Goal: Task Accomplishment & Management: Use online tool/utility

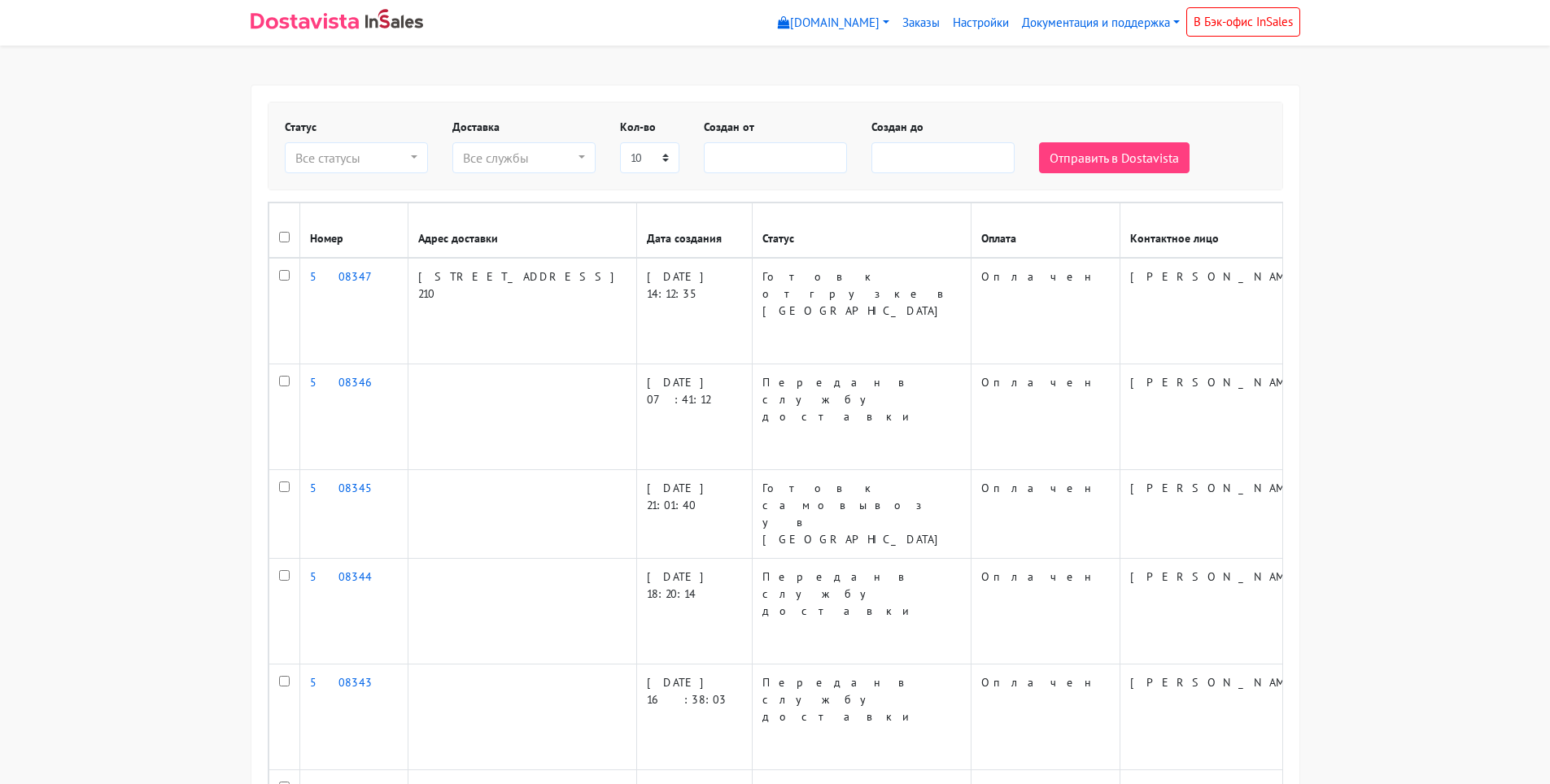
select select
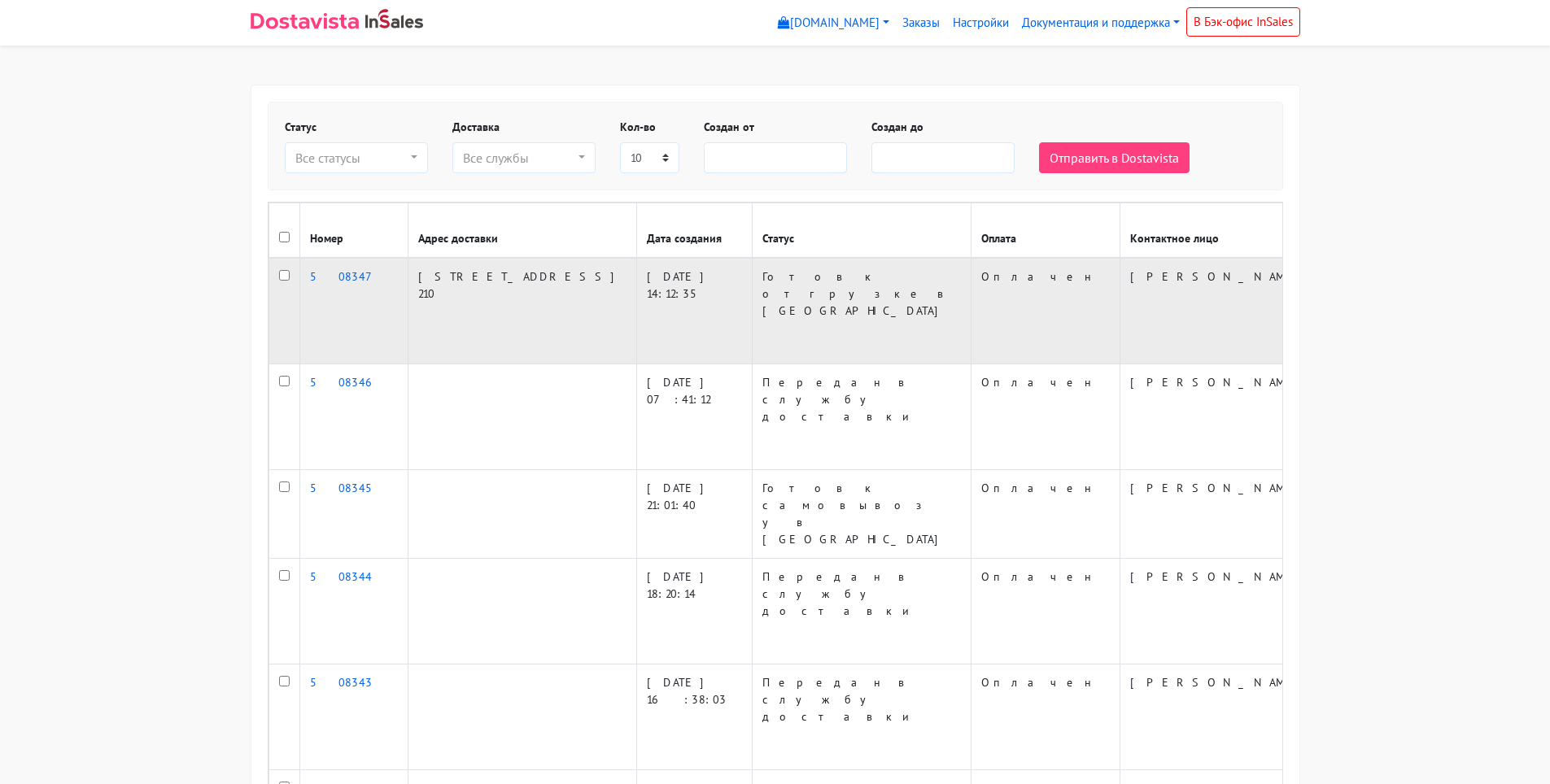
click at [284, 273] on input "checkbox" at bounding box center [284, 275] width 10 height 10
checkbox input "true"
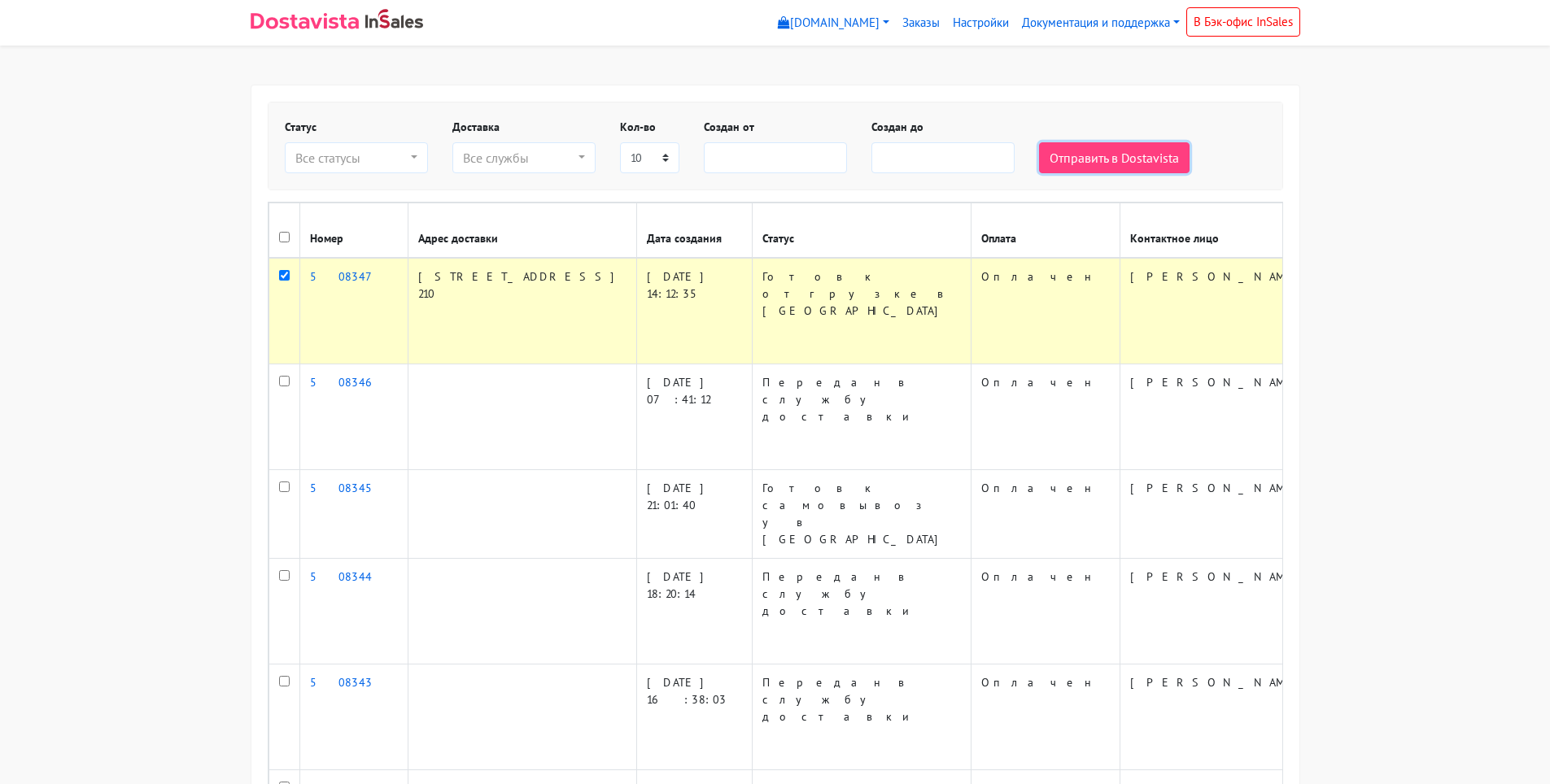
click at [1121, 153] on button "Отправить в Dostavista" at bounding box center [1114, 158] width 150 height 31
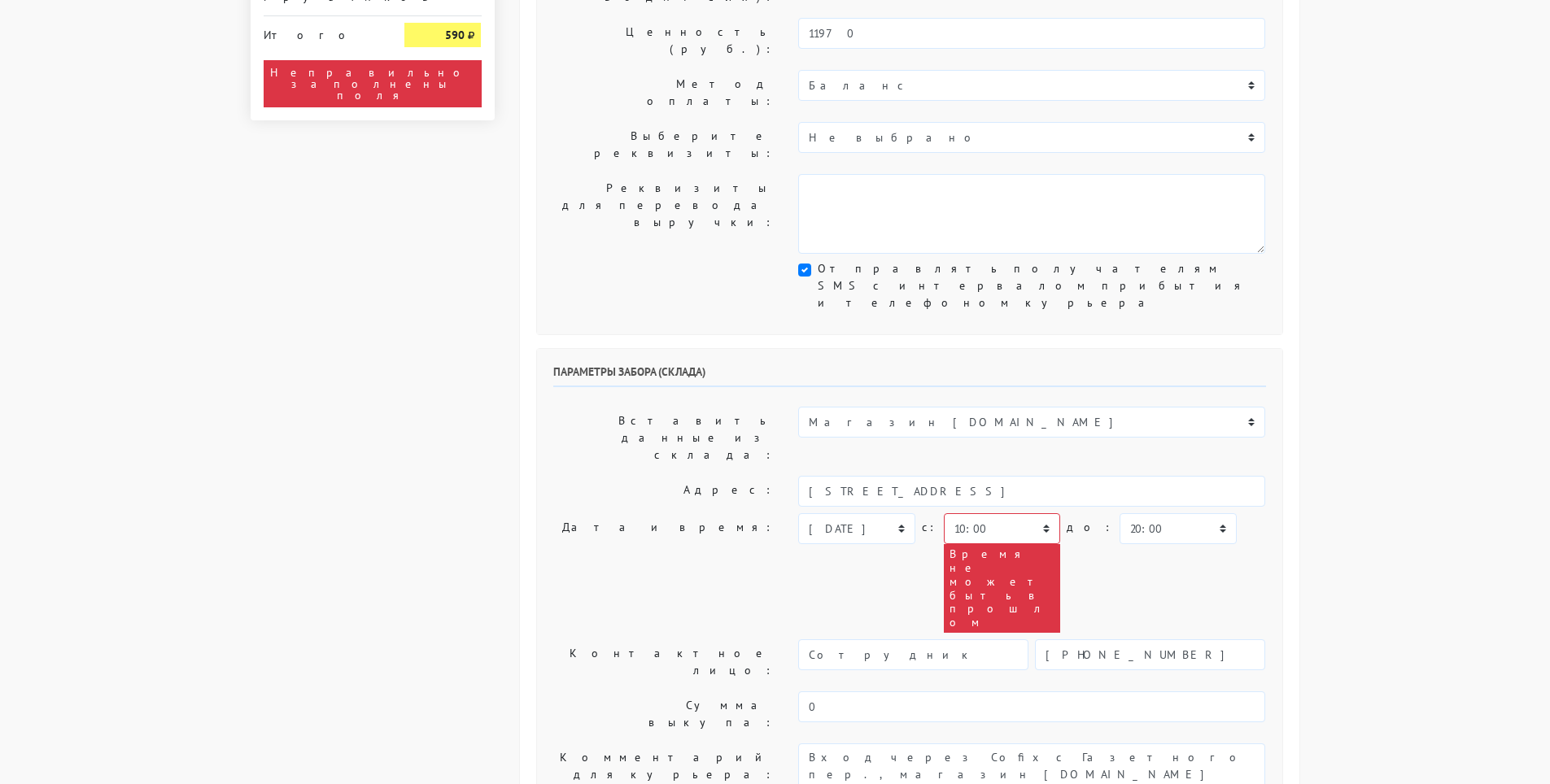
scroll to position [379, 0]
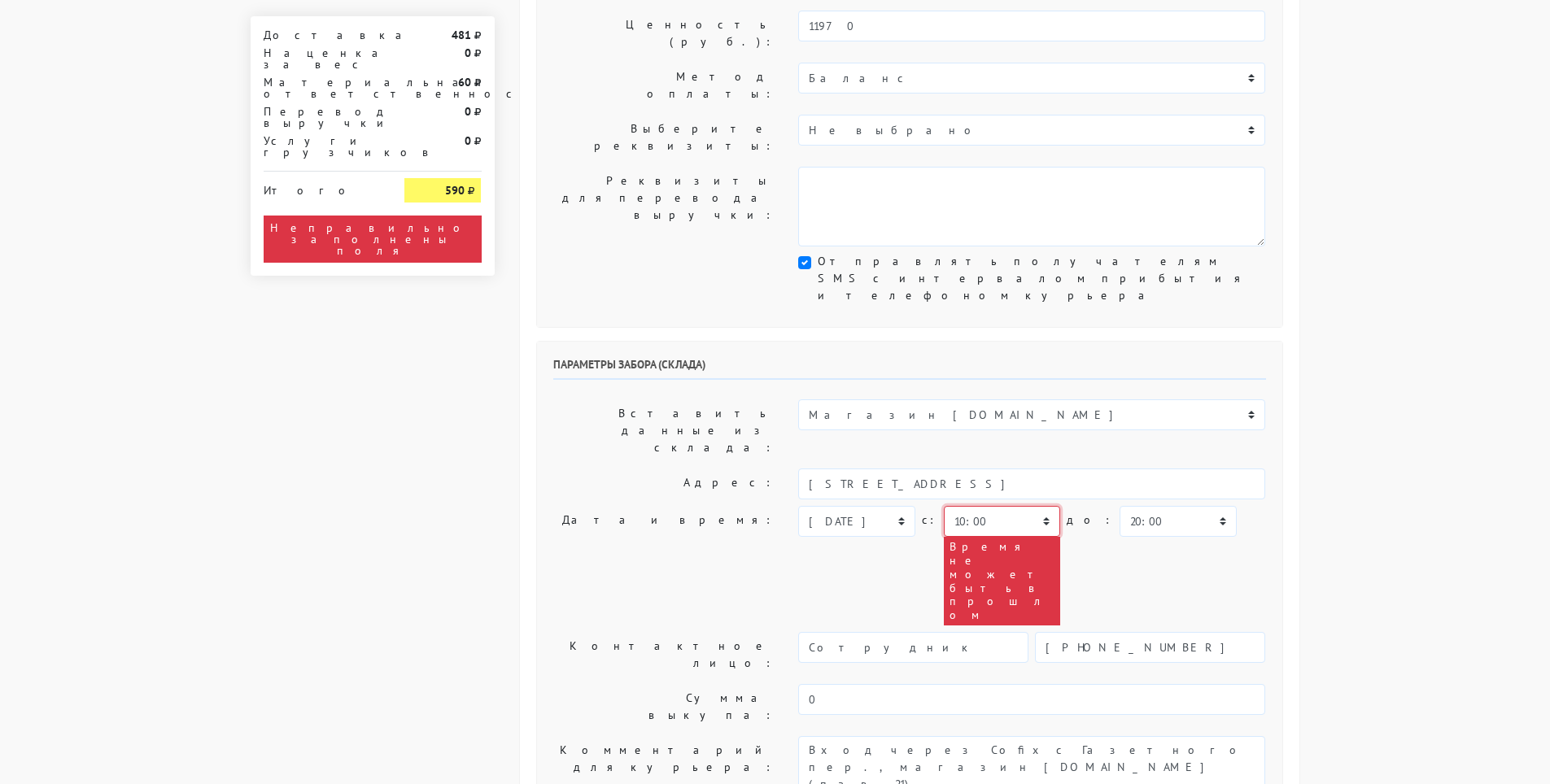
click at [1040, 506] on select "00:00 00:30 01:00 01:30 02:00 02:30 03:00 03:30 04:00 04:30 05:00 05:30 06:00 0…" at bounding box center [1002, 521] width 117 height 31
select select "16:30"
click at [944, 506] on select "00:00 00:30 01:00 01:30 02:00 02:30 03:00 03:30 04:00 04:30 05:00 05:30 06:00 0…" at bounding box center [1002, 521] width 117 height 31
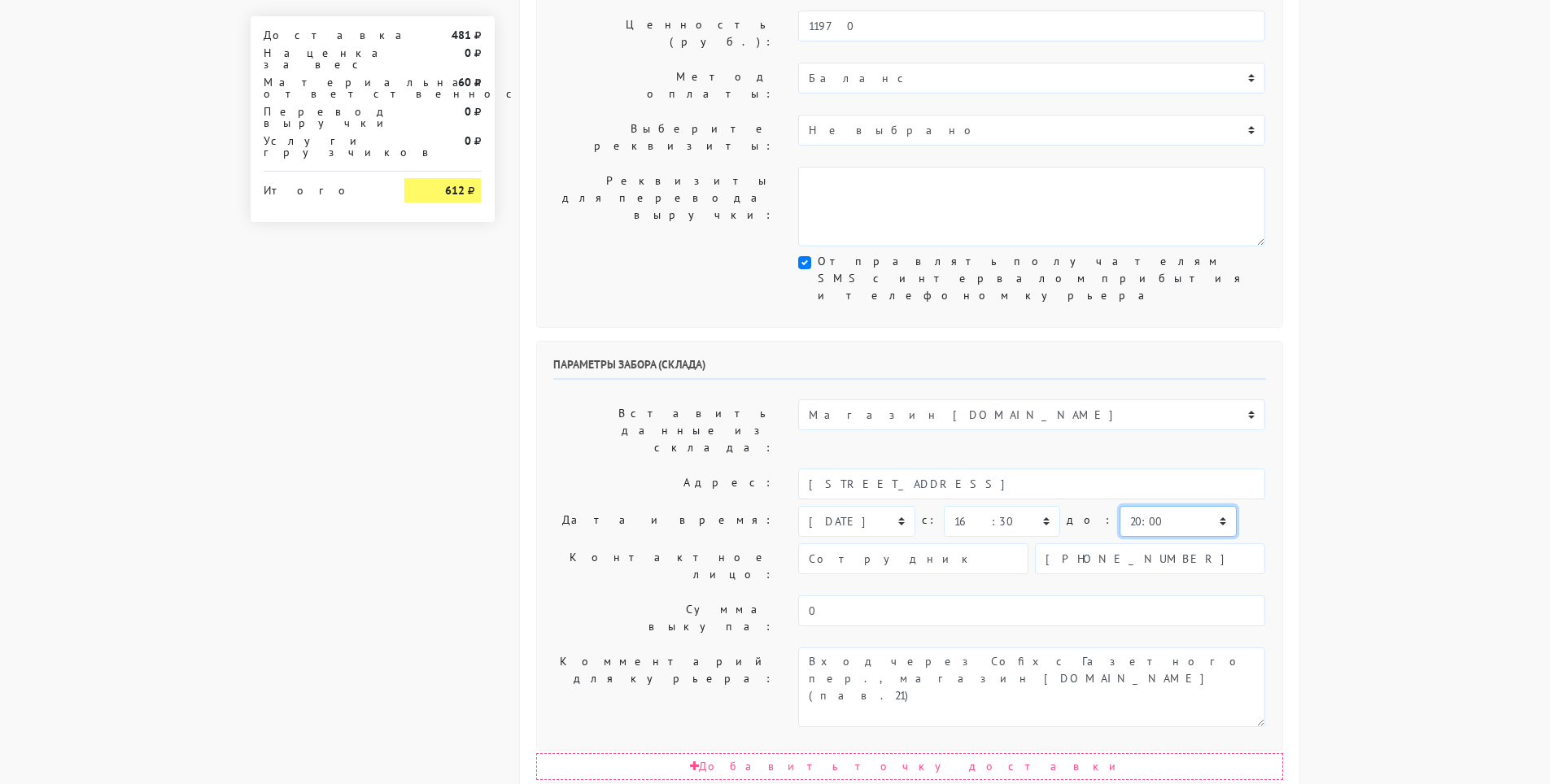
click at [1147, 506] on select "00:00 00:30 01:00 01:30 02:00 02:30 03:00 03:30 04:00 04:30 05:00 05:30 06:00 0…" at bounding box center [1177, 521] width 117 height 31
select select "17:00"
click at [1119, 506] on select "00:00 00:30 01:00 01:30 02:00 02:30 03:00 03:30 04:00 04:30 05:00 05:30 06:00 0…" at bounding box center [1177, 521] width 117 height 31
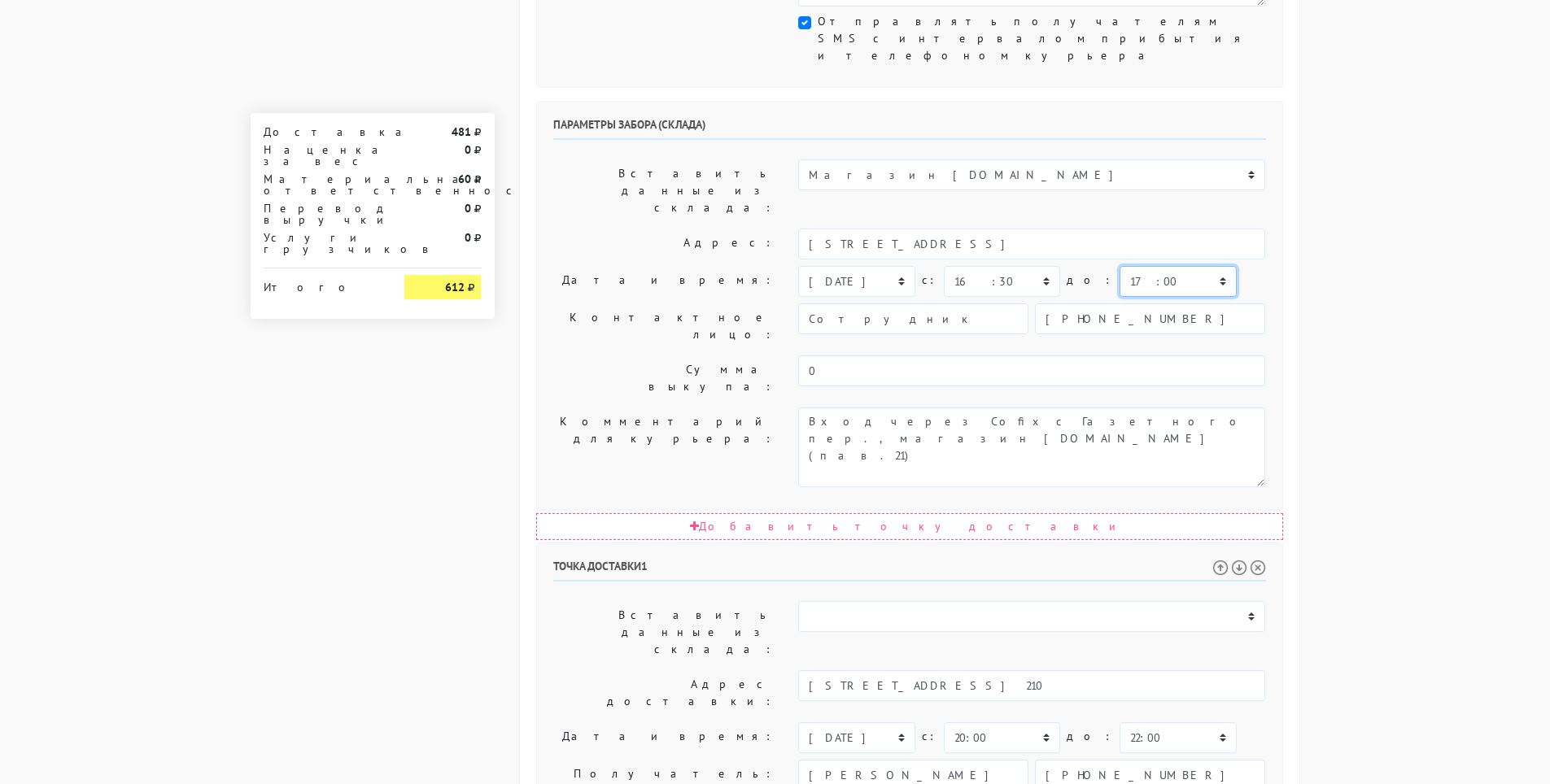
scroll to position [500, 0]
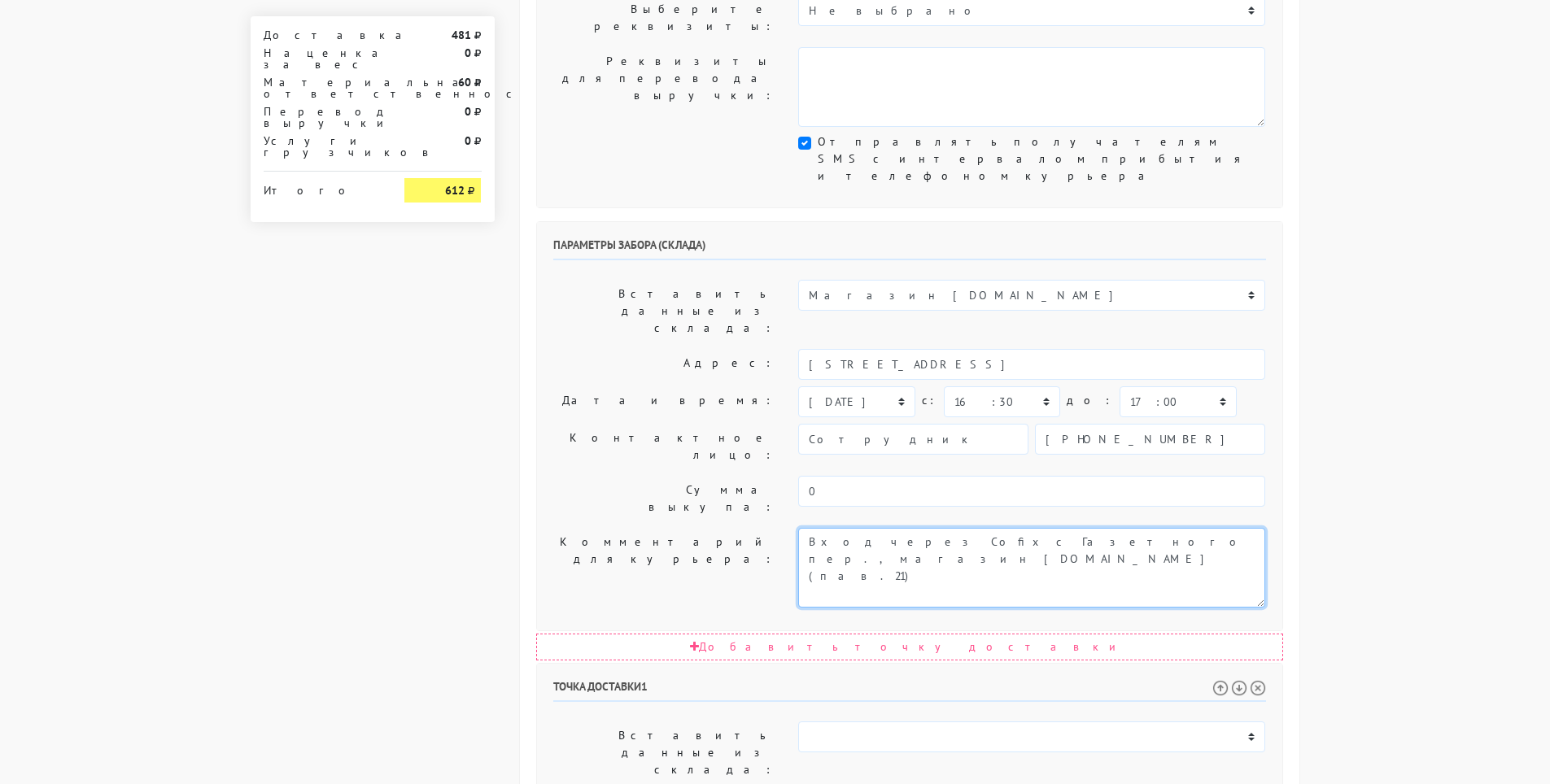
click at [880, 528] on textarea "Вход через Cofix с Газетного пер., магазин ОпаснаяБритва.рф(пав.21)" at bounding box center [1031, 567] width 467 height 79
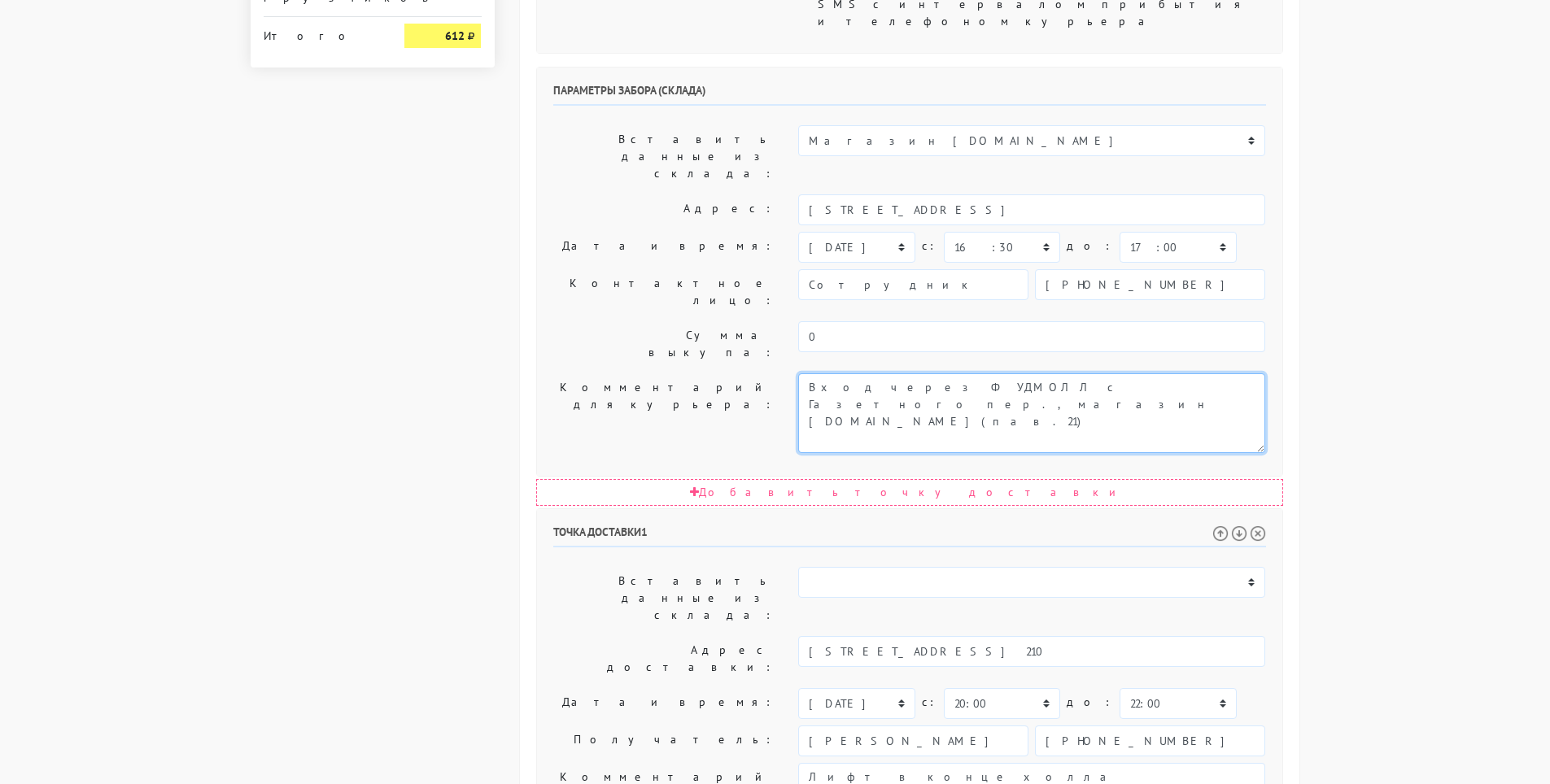
scroll to position [717, 0]
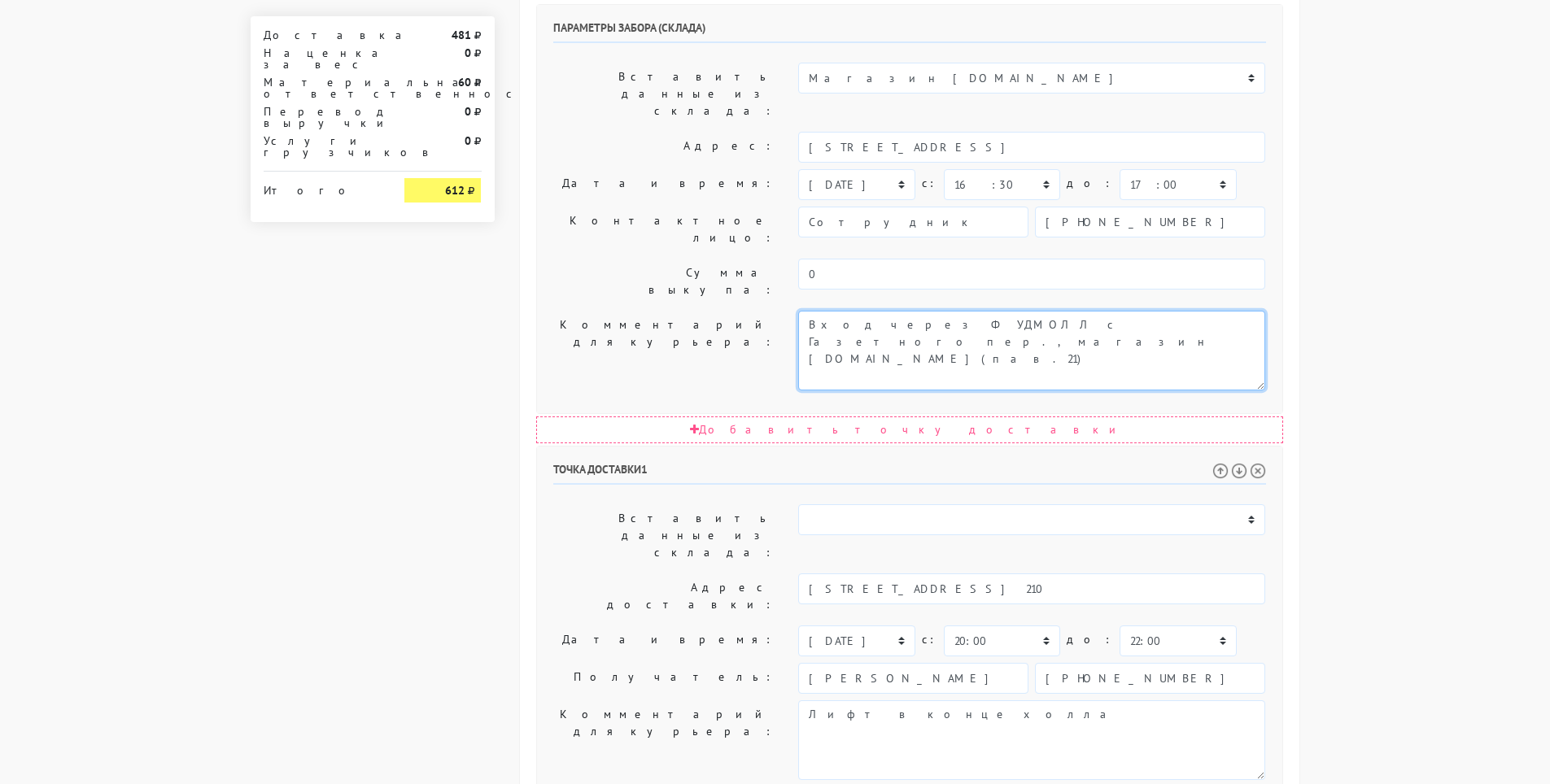
click at [1200, 310] on textarea "Вход через Cofix с Газетного пер., магазин ОпаснаяБритва.рф(пав.21)" at bounding box center [1031, 350] width 467 height 79
type textarea "Вход через ФУДМОЛЛ с Газетного пер., магазин ОпаснаяБритва.рф(пав.21) ПРИЕХАТЬ …"
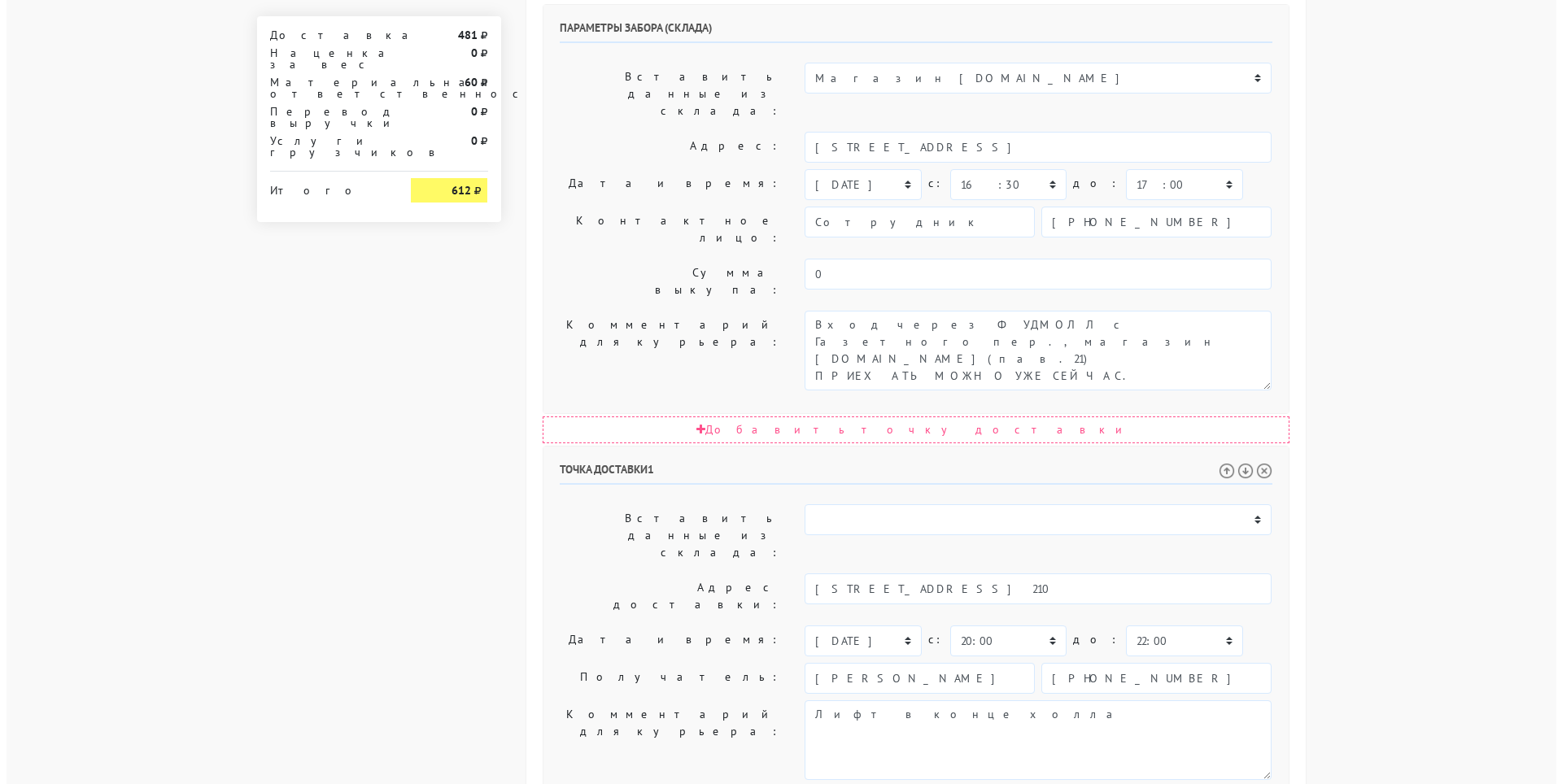
scroll to position [0, 0]
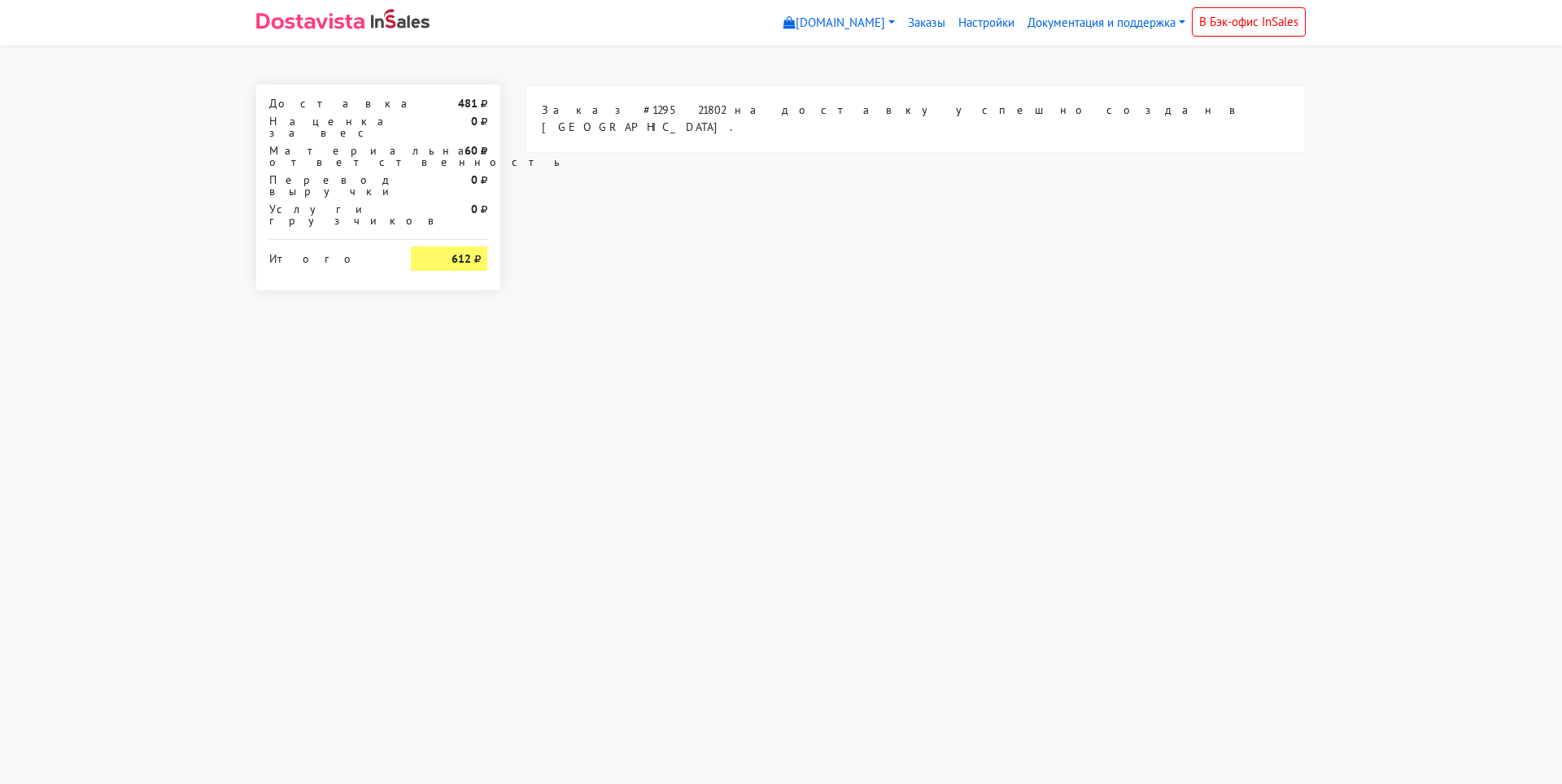
click at [325, 28] on img at bounding box center [311, 21] width 108 height 16
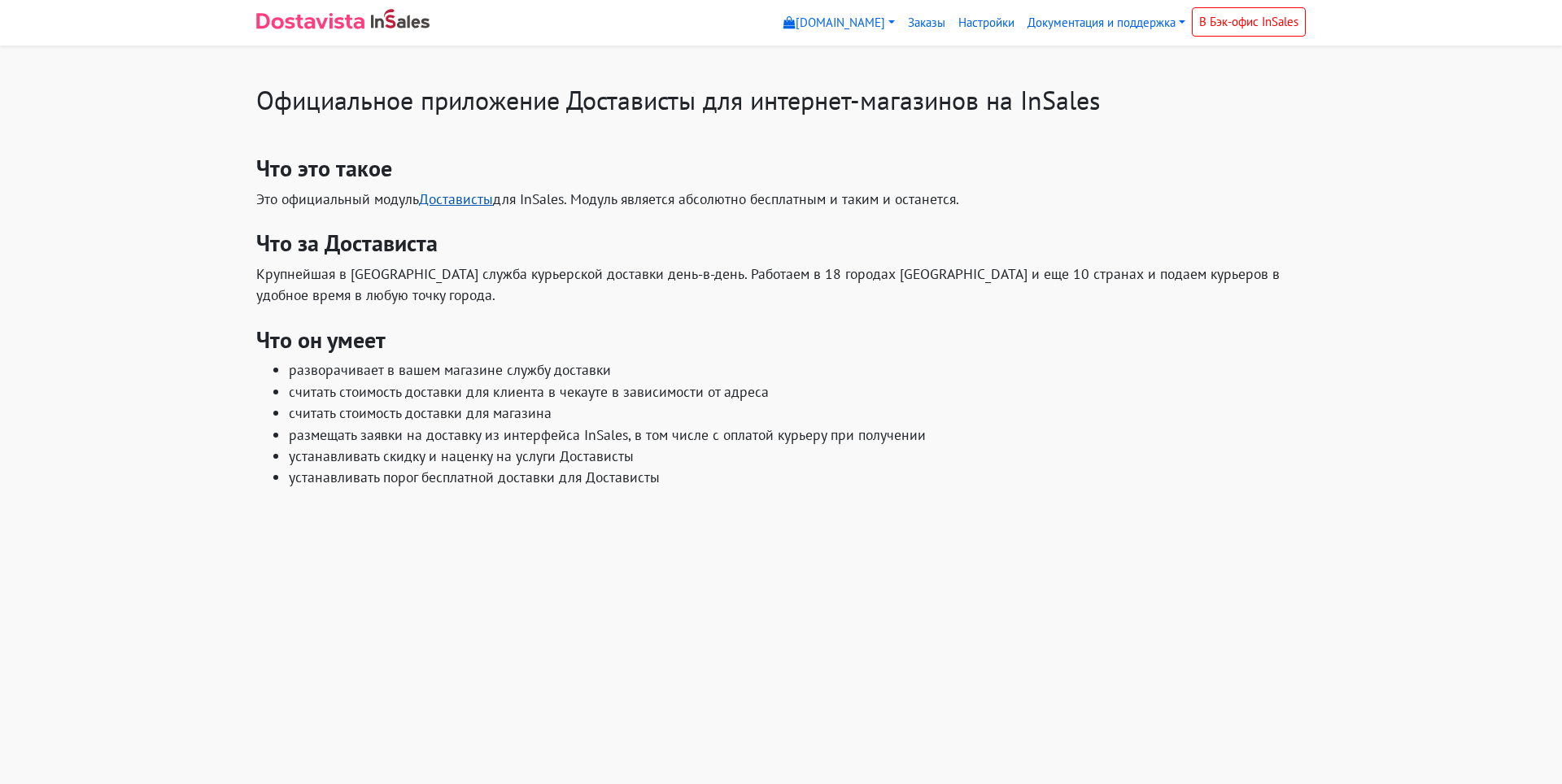
click at [446, 200] on link "Достависты" at bounding box center [455, 199] width 74 height 19
